Goal: Information Seeking & Learning: Learn about a topic

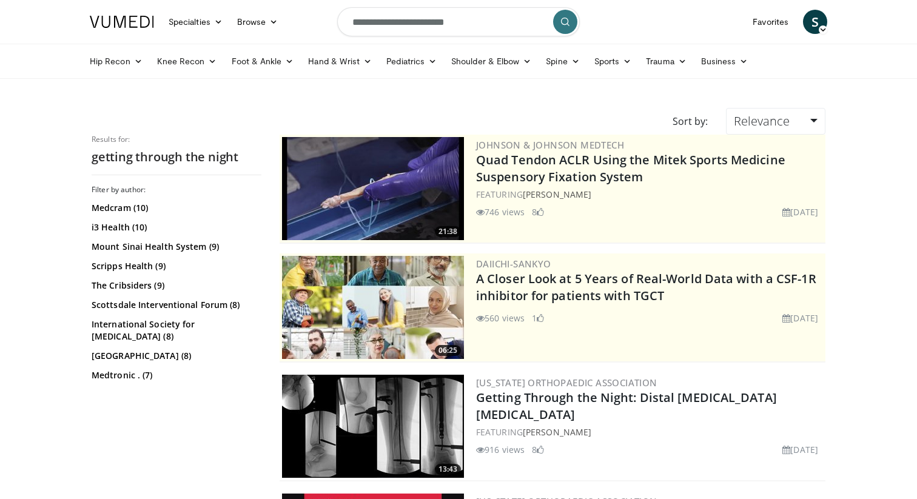
scroll to position [1049, 0]
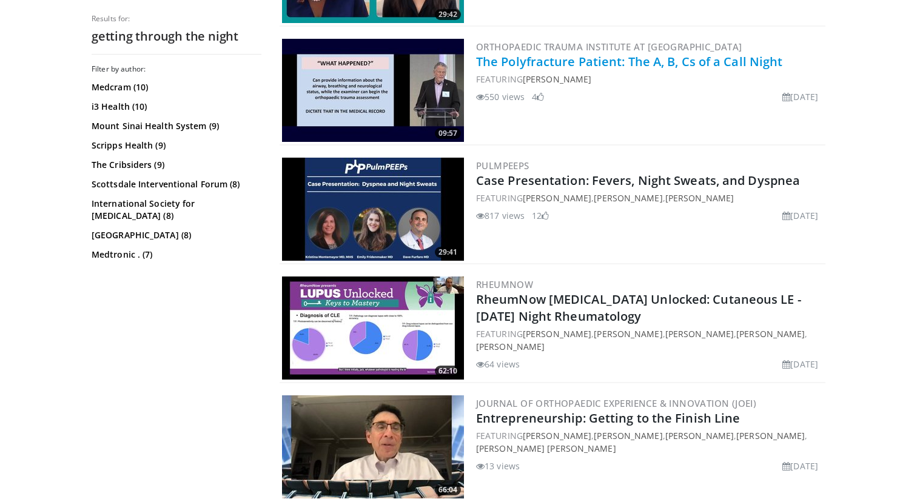
click at [628, 58] on link "The Polyfracture Patient: The A, B, Cs of a Call Night" at bounding box center [629, 61] width 306 height 16
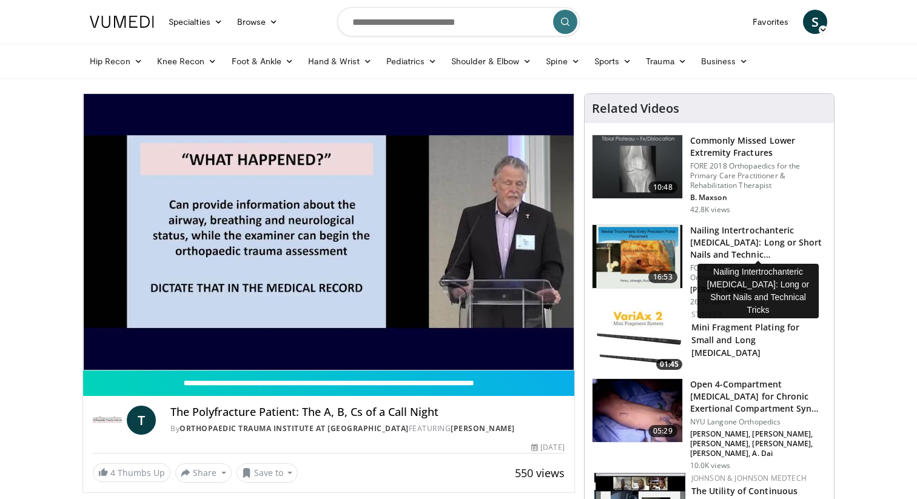
click at [712, 235] on h3 "Nailing Intertrochanteric Fractures: Long or Short Nails and Technic…" at bounding box center [758, 242] width 136 height 36
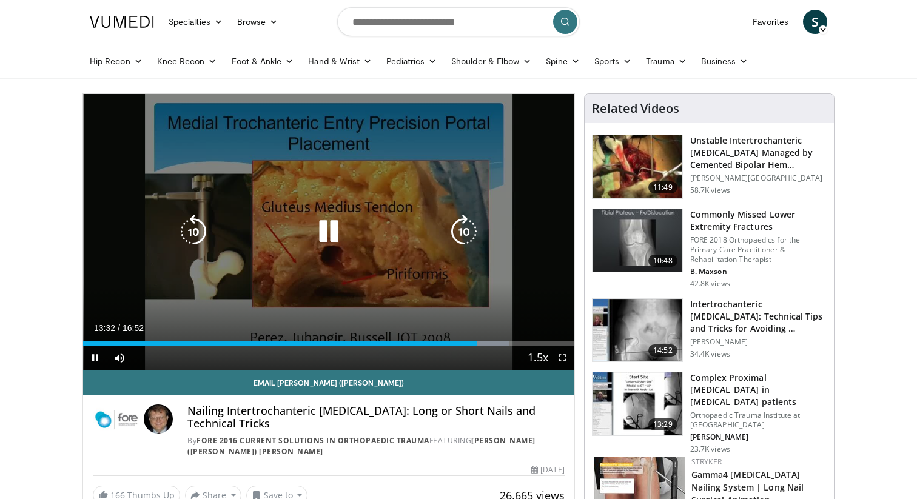
click at [392, 205] on div "10 seconds Tap to unmute" at bounding box center [328, 232] width 491 height 276
click at [413, 243] on div "Video Player" at bounding box center [328, 231] width 295 height 24
click at [330, 234] on icon "Video Player" at bounding box center [329, 232] width 34 height 34
click at [197, 219] on icon "Video Player" at bounding box center [193, 232] width 34 height 34
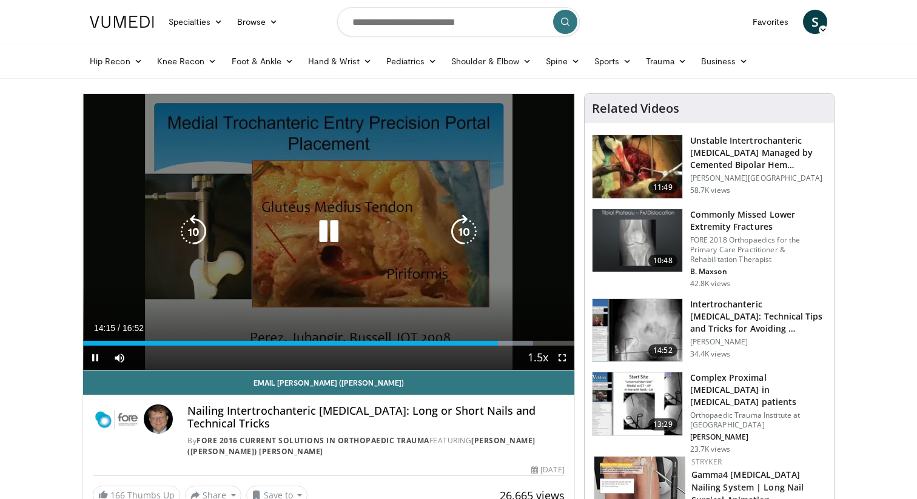
click at [324, 229] on icon "Video Player" at bounding box center [329, 232] width 34 height 34
click at [330, 229] on icon "Video Player" at bounding box center [329, 232] width 34 height 34
click at [202, 238] on icon "Video Player" at bounding box center [193, 232] width 34 height 34
click at [328, 226] on icon "Video Player" at bounding box center [329, 232] width 34 height 34
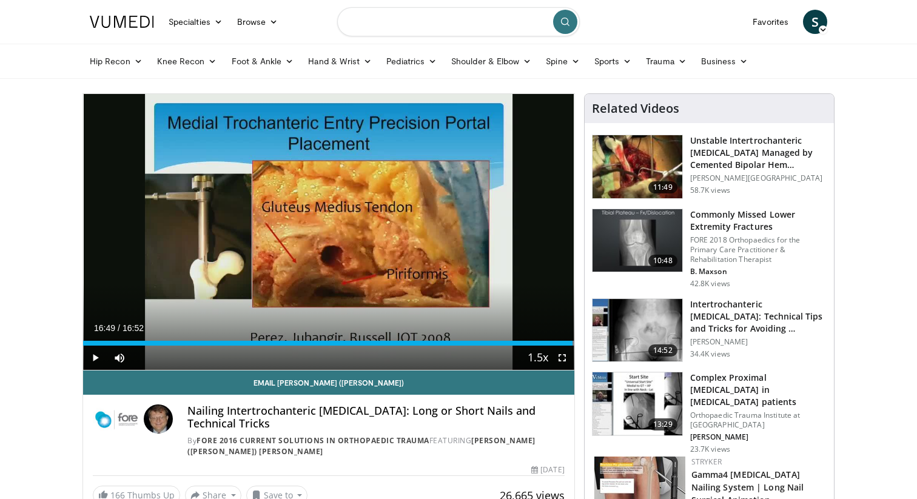
click at [423, 11] on input "Search topics, interventions" at bounding box center [458, 21] width 243 height 29
type input "**********"
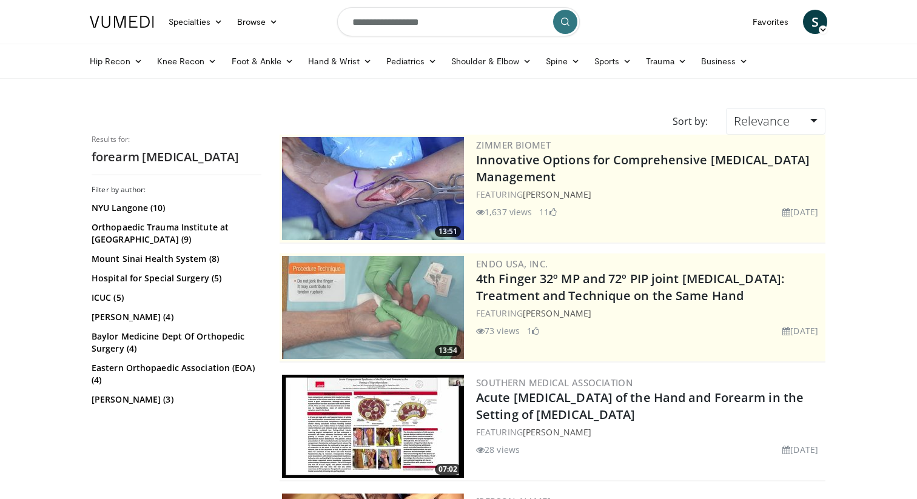
click at [411, 22] on input "**********" at bounding box center [458, 21] width 243 height 29
type input "**********"
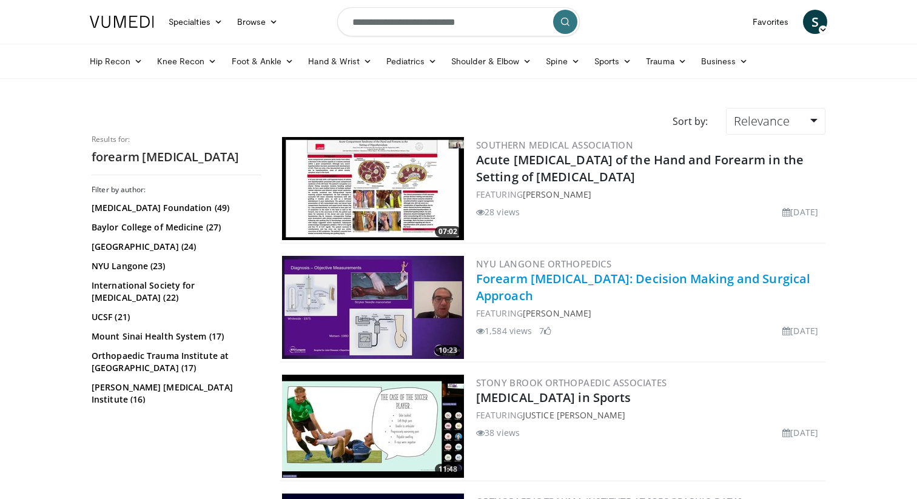
click at [537, 288] on link "Forearm Compartment Syndrome: Decision Making and Surgical Approach" at bounding box center [643, 286] width 334 height 33
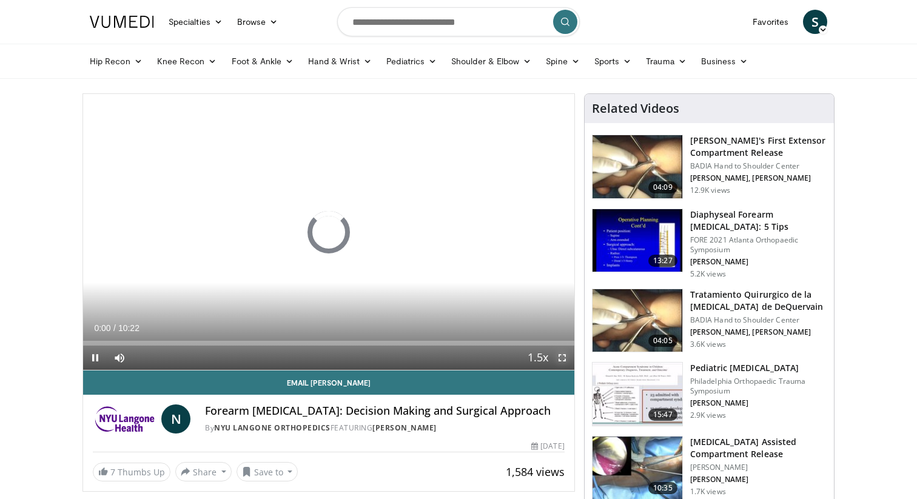
click at [560, 362] on span "Video Player" at bounding box center [562, 358] width 24 height 24
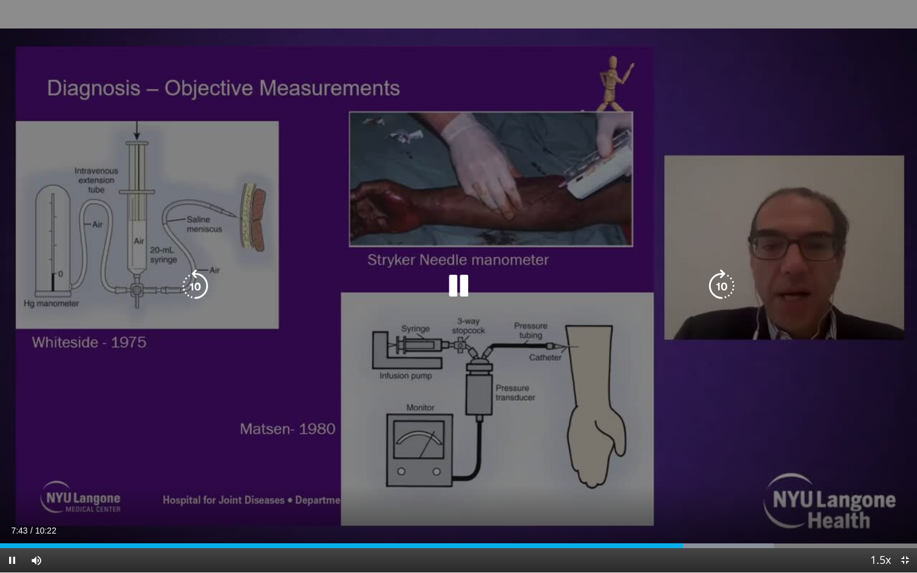
click at [207, 284] on icon "Video Player" at bounding box center [195, 286] width 34 height 34
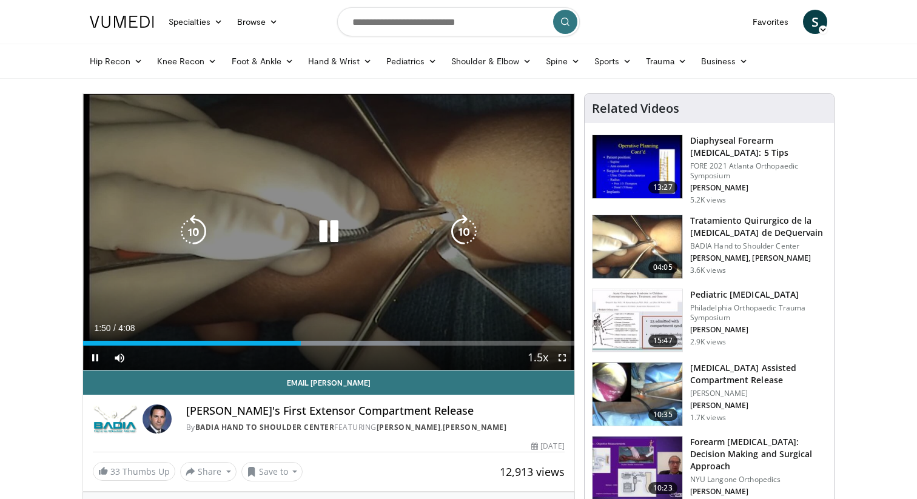
click at [340, 227] on icon "Video Player" at bounding box center [329, 232] width 34 height 34
